Goal: Find specific page/section: Find specific page/section

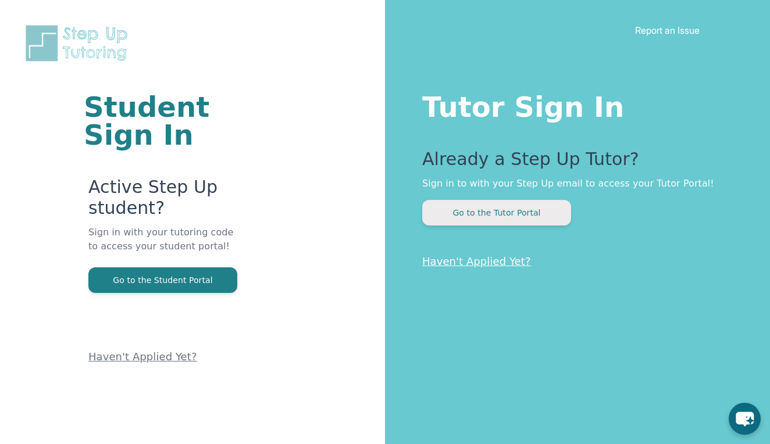
click at [479, 207] on button "Go to the Tutor Portal" at bounding box center [496, 213] width 149 height 26
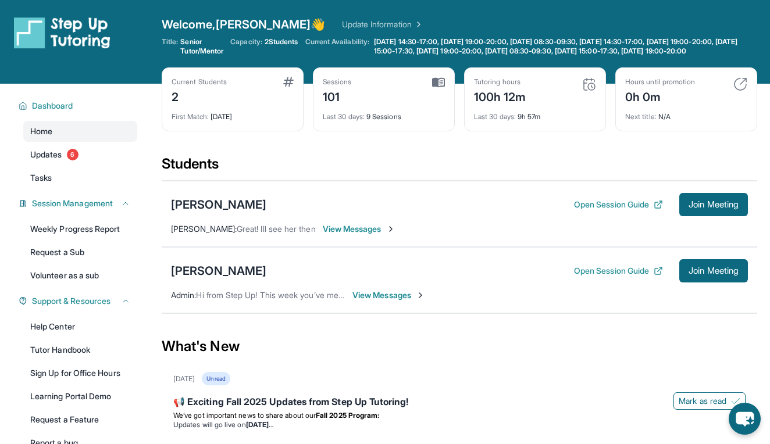
click at [536, 180] on div "Students" at bounding box center [460, 168] width 596 height 26
